Goal: Transaction & Acquisition: Subscribe to service/newsletter

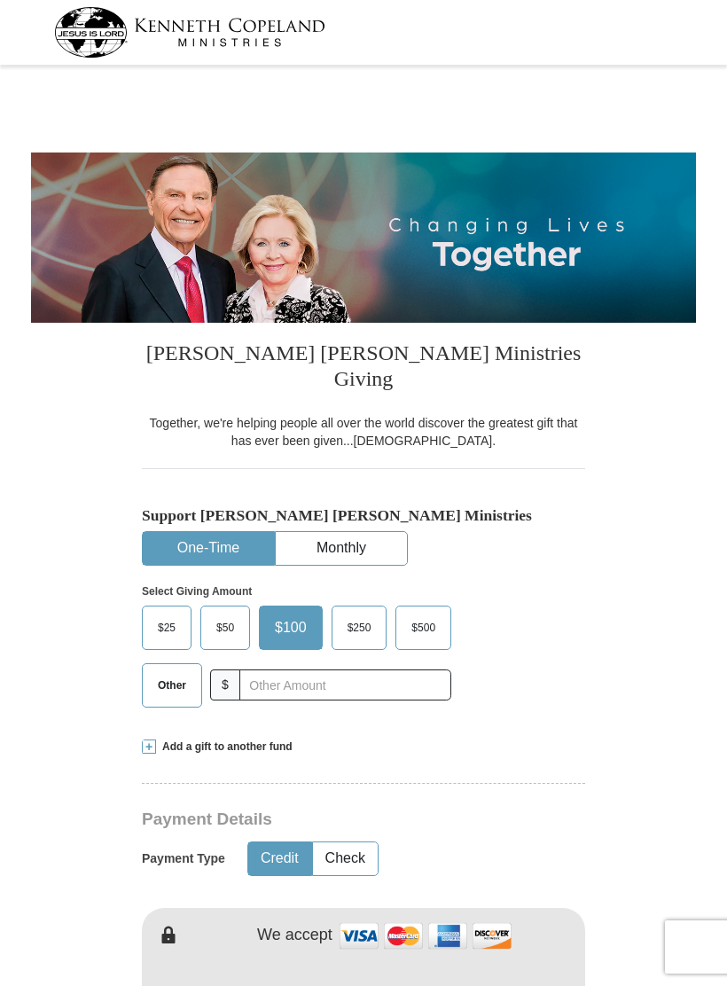
select select "IN"
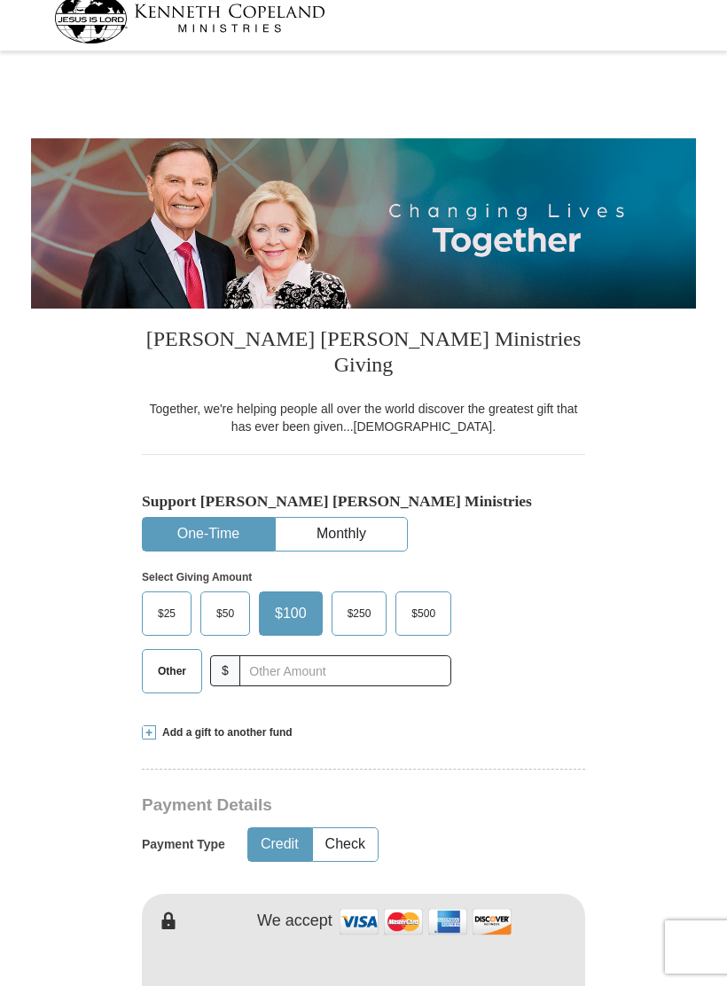
scroll to position [16, 0]
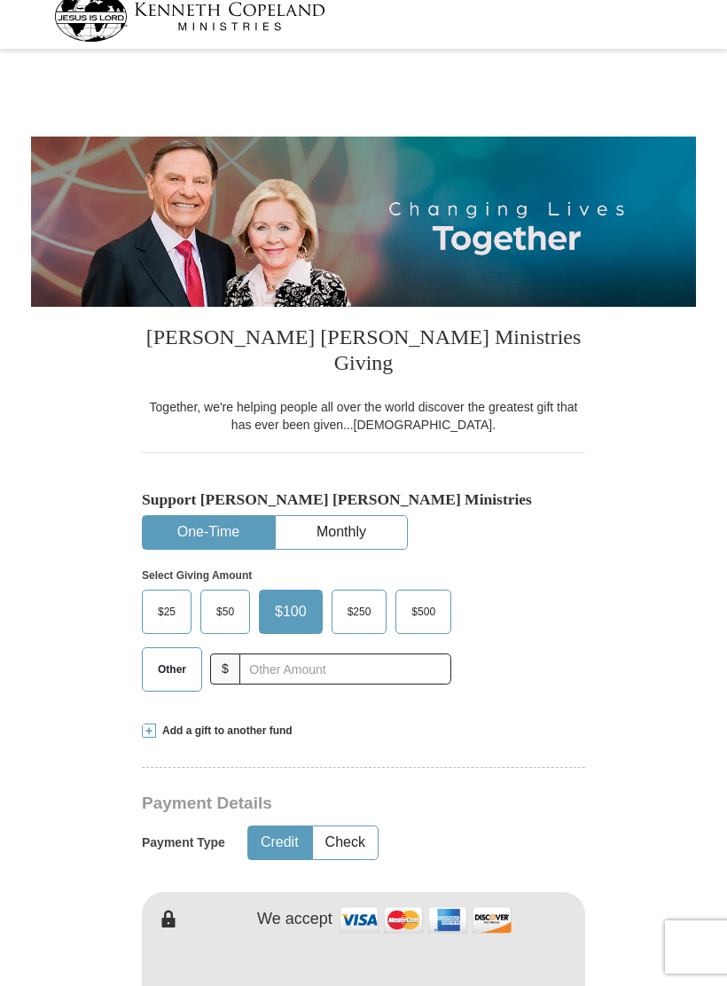
click at [359, 516] on button "Monthly" at bounding box center [341, 532] width 131 height 33
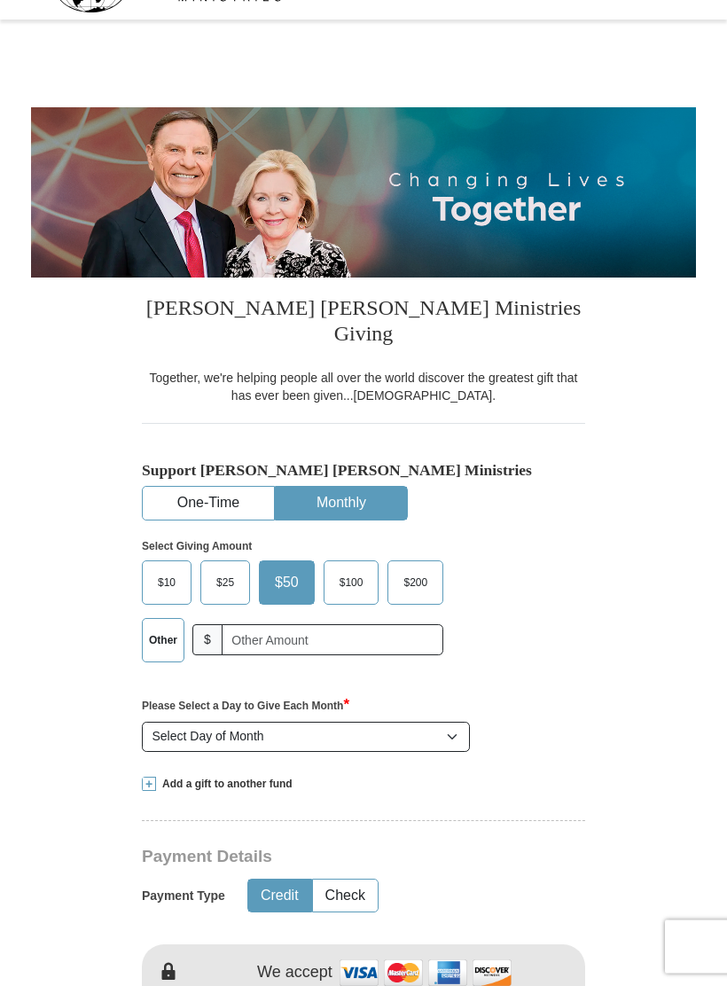
scroll to position [51, 0]
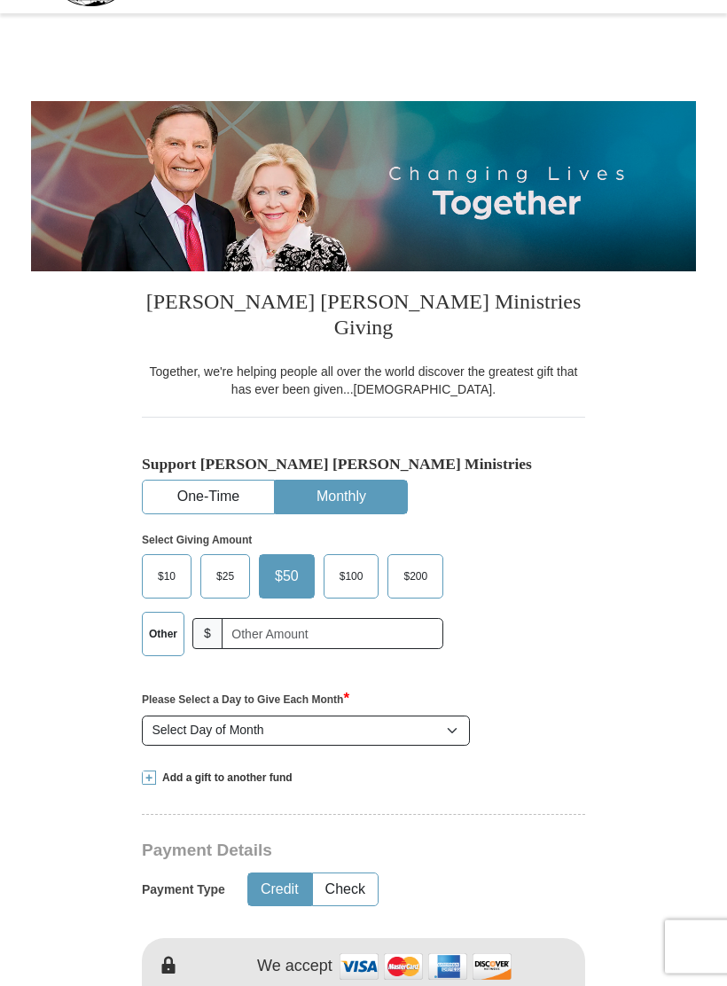
click at [347, 564] on span "$100" at bounding box center [352, 577] width 42 height 27
click at [0, 0] on input "$100" at bounding box center [0, 0] width 0 height 0
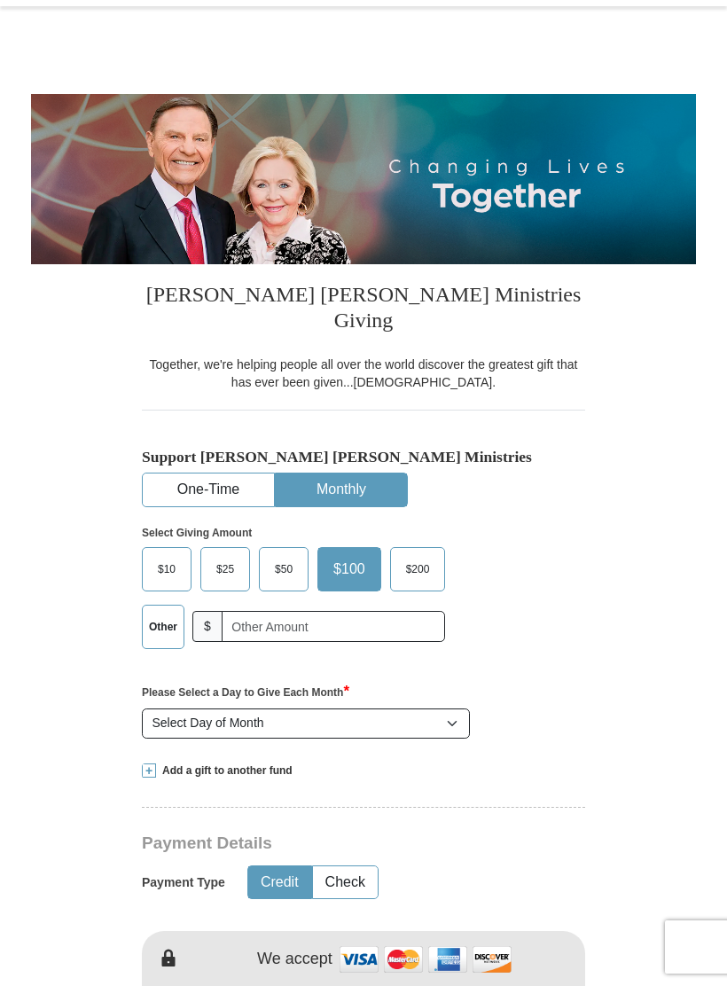
scroll to position [69, 0]
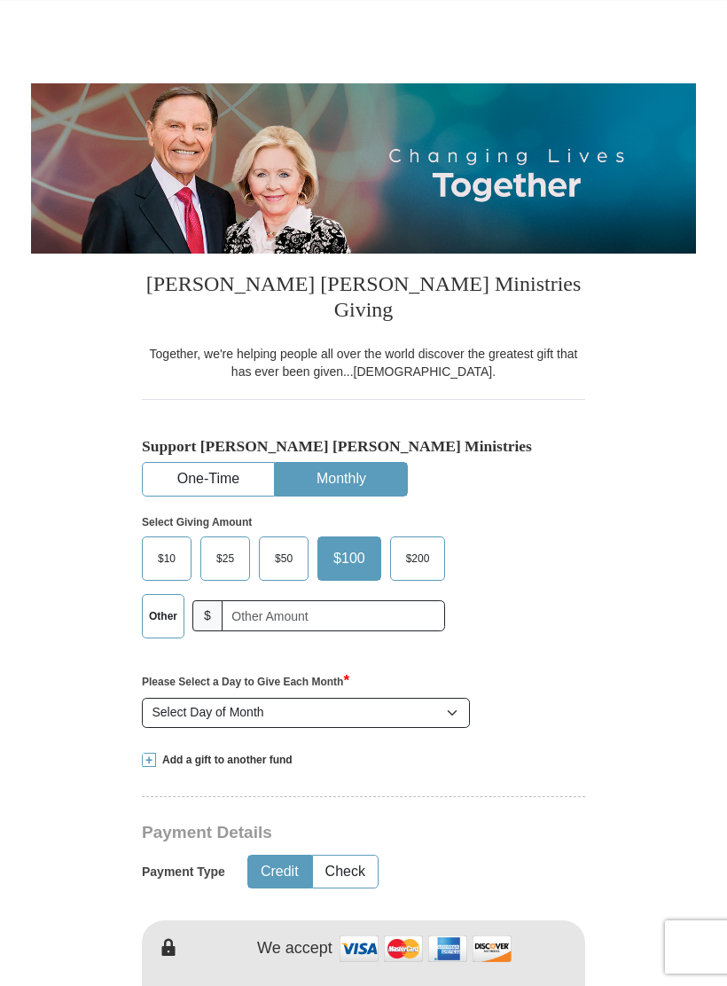
click at [451, 698] on select "Select Day of Month 1 2 3 4 5 6 7 8 9 10 11 12 13 14 15 16 17 18 19 20 21 22 23…" at bounding box center [306, 713] width 328 height 30
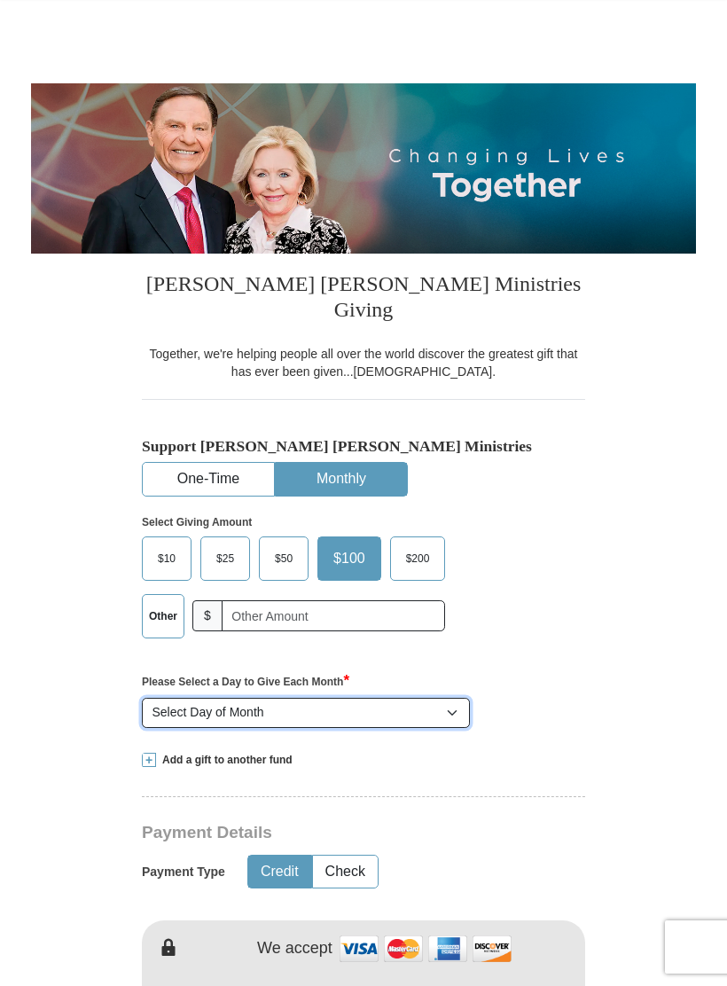
select select "15"
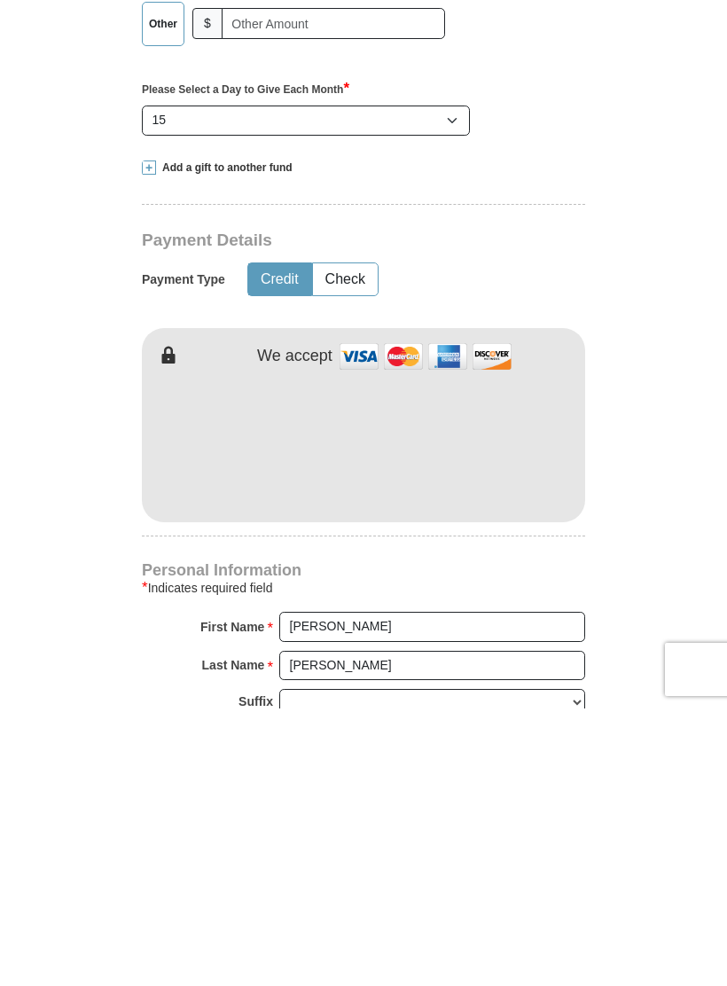
scroll to position [662, 0]
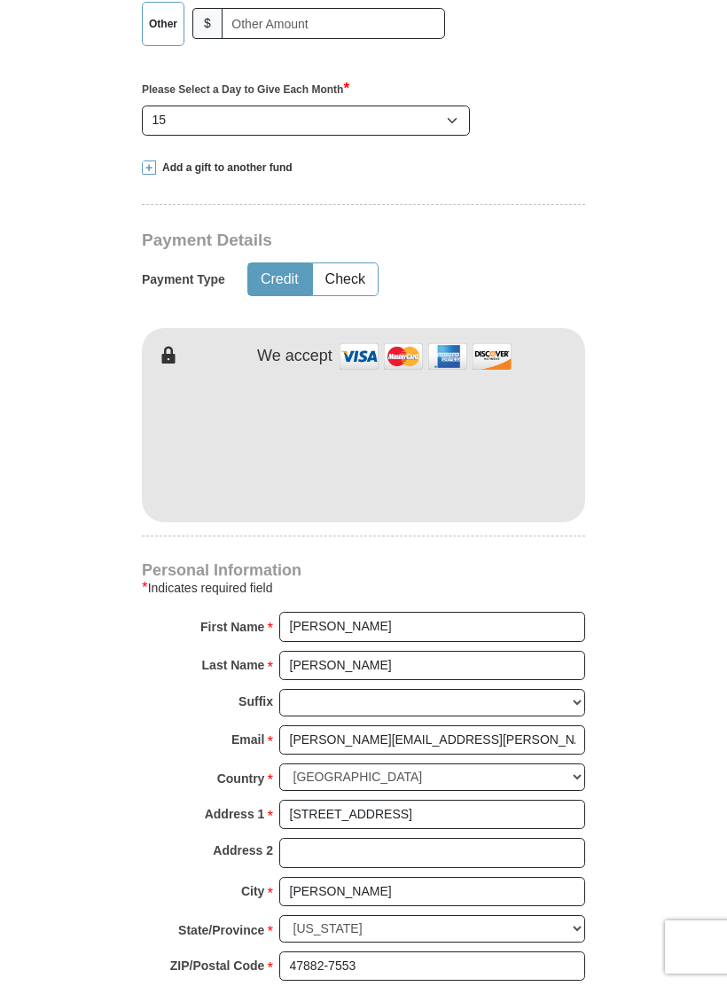
click at [333, 471] on iframe at bounding box center [363, 442] width 443 height 151
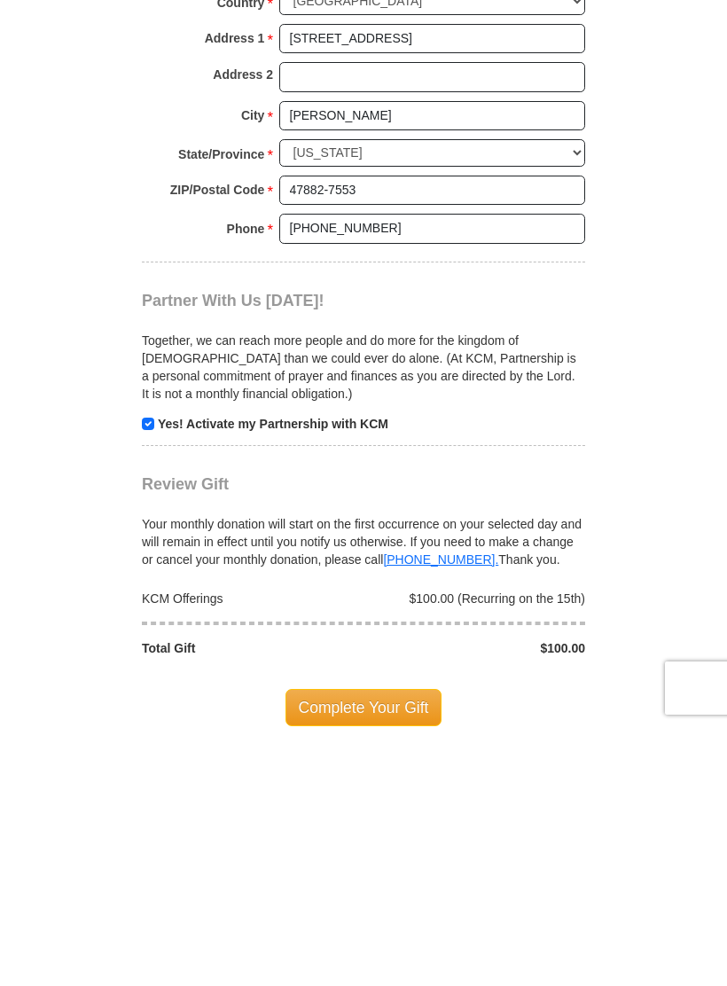
scroll to position [1191, 0]
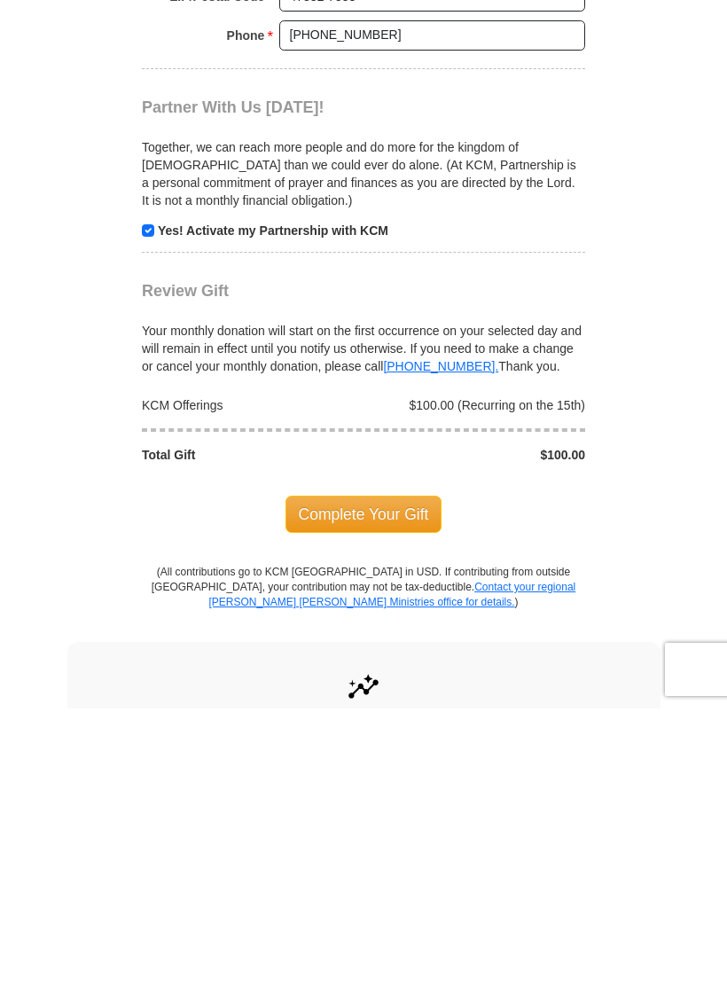
click at [382, 773] on span "Complete Your Gift" at bounding box center [364, 791] width 157 height 37
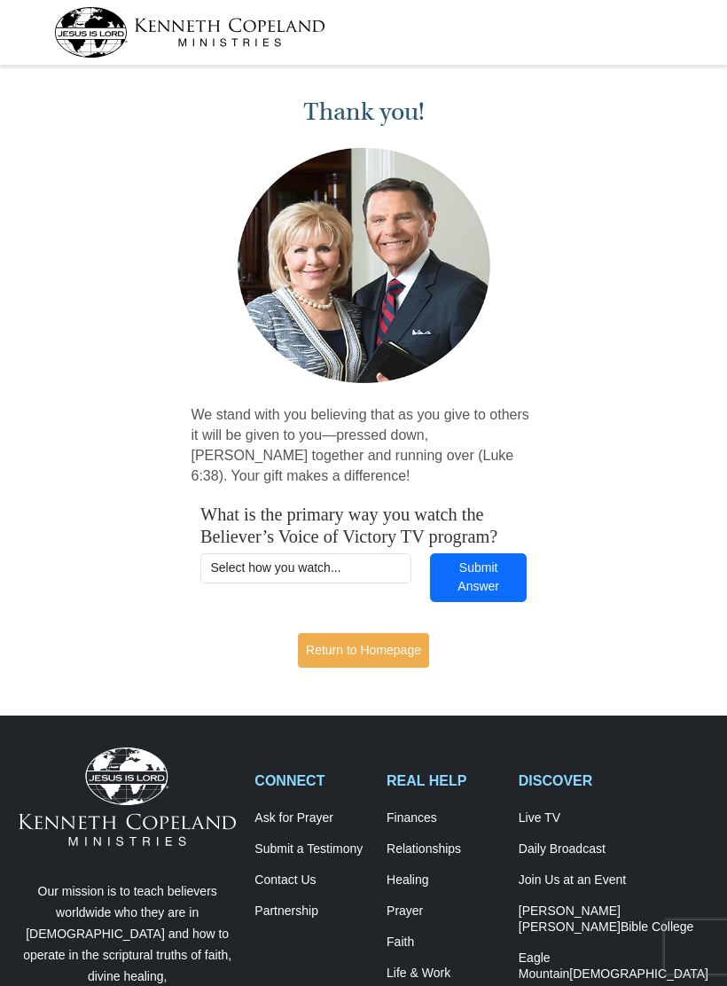
click at [354, 561] on select "Select how you watch... Daystar Morning Daystar Evening KCM.org GoVictory.com V…" at bounding box center [305, 568] width 211 height 30
select select "DISH"
click at [490, 579] on button "Submit Answer" at bounding box center [478, 577] width 97 height 49
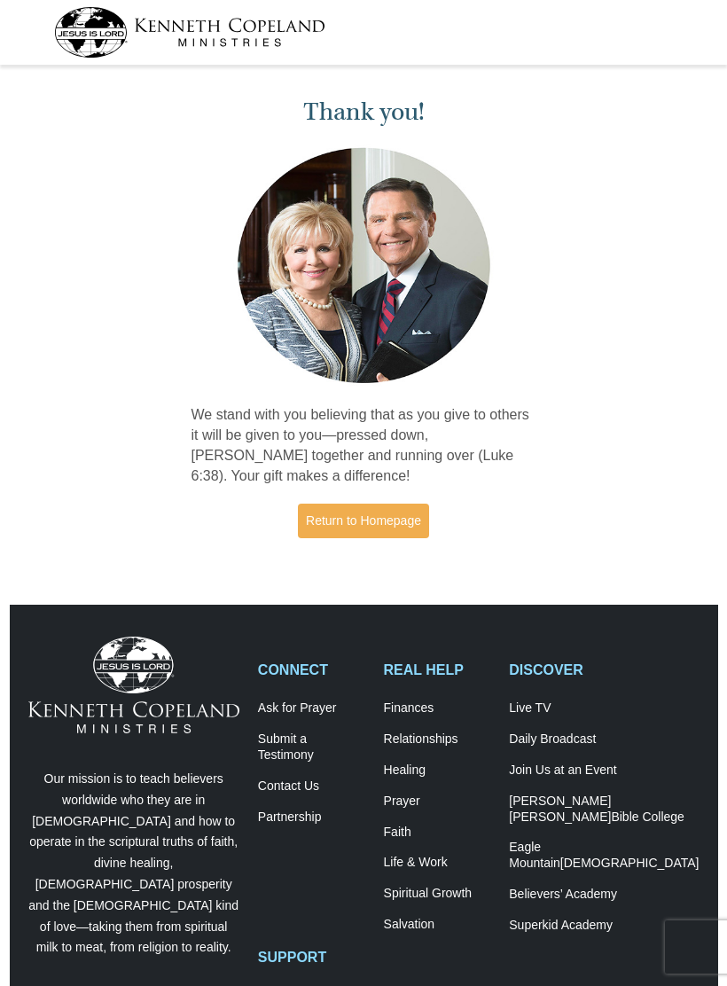
click at [382, 521] on link "Return to Homepage" at bounding box center [363, 521] width 131 height 35
